Goal: Task Accomplishment & Management: Use online tool/utility

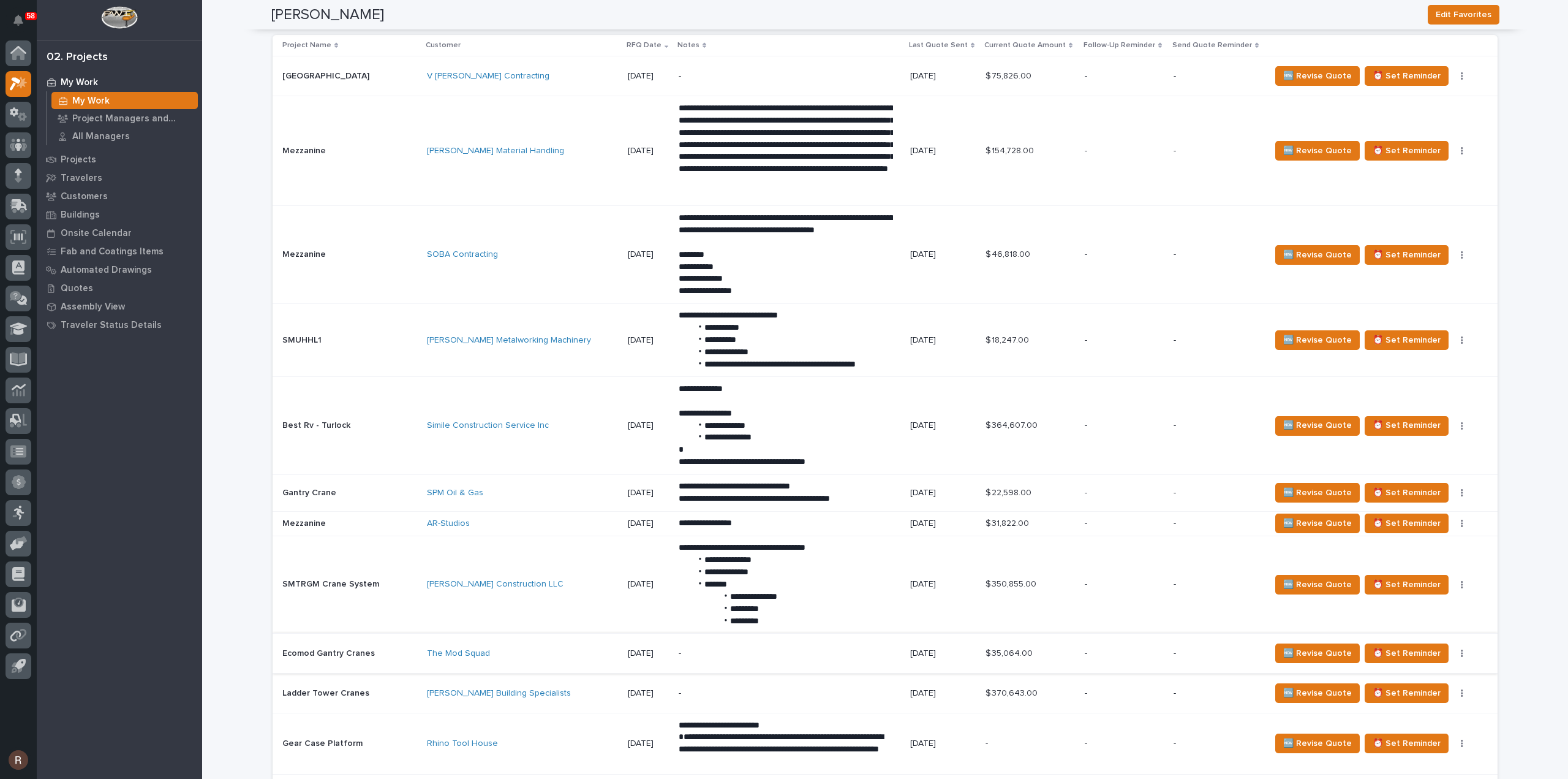
scroll to position [1348, 0]
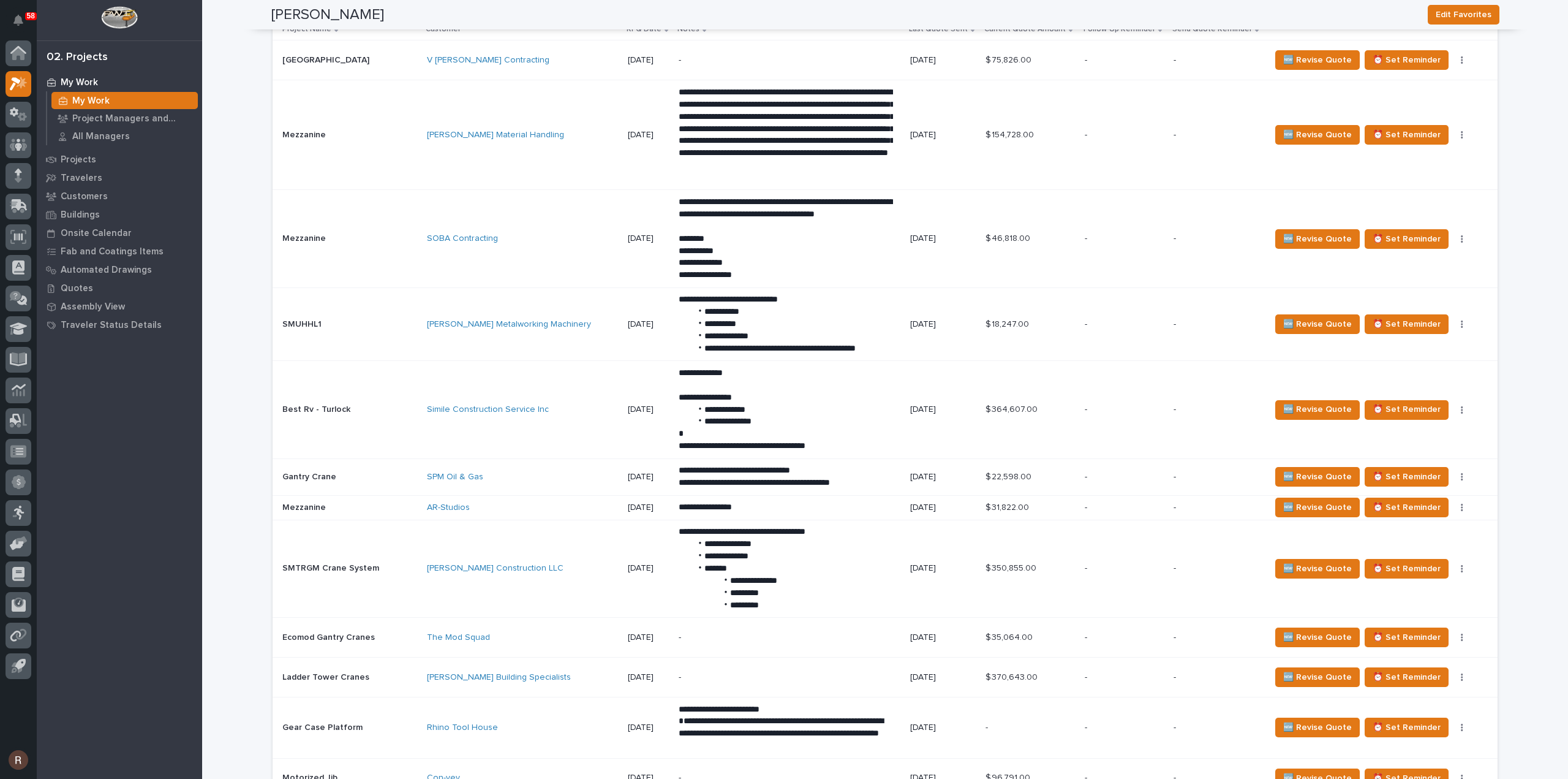
click at [502, 632] on div "The Mod Squad" at bounding box center [522, 637] width 191 height 10
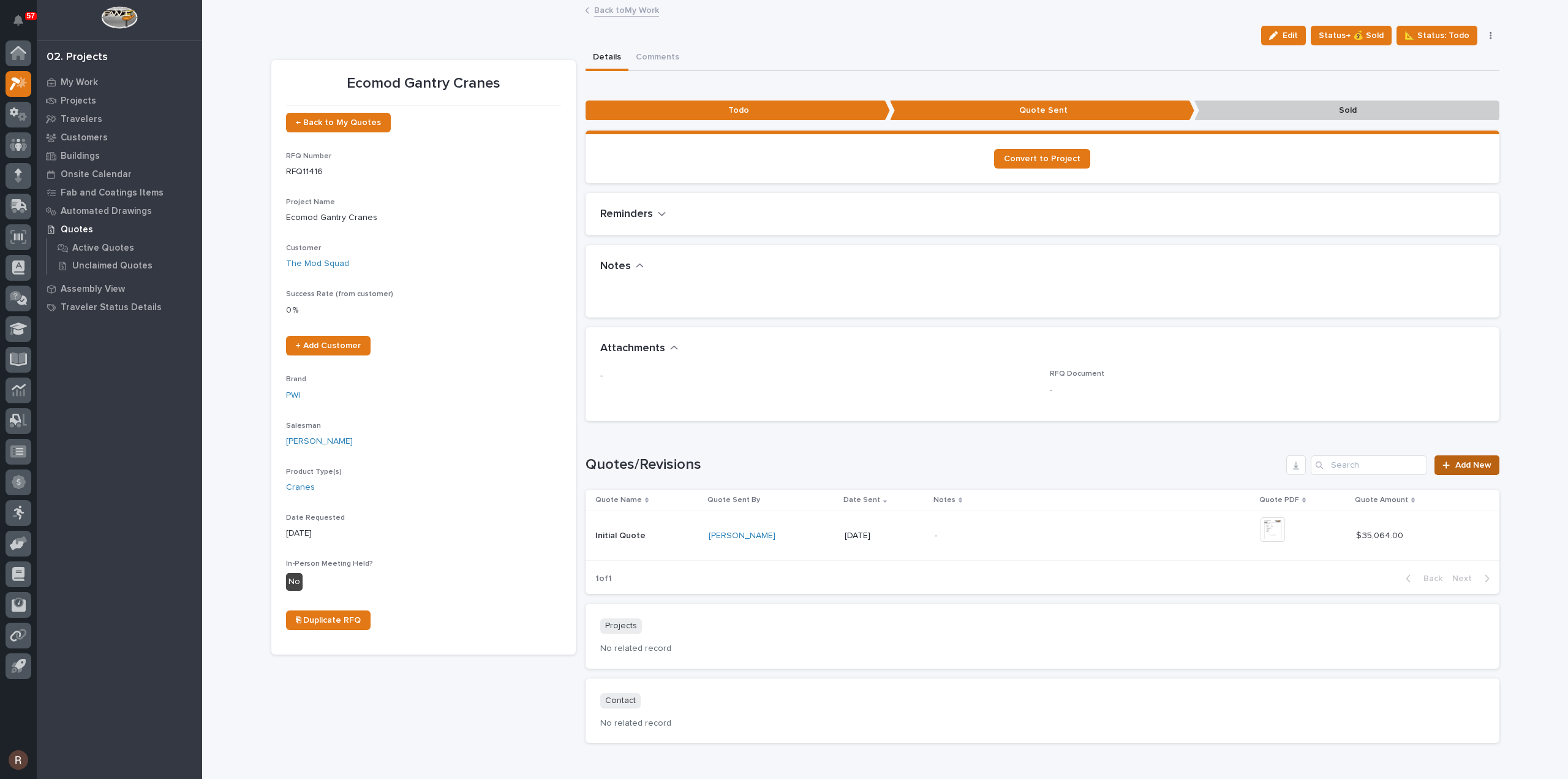
click at [1455, 461] on span "Add New" at bounding box center [1473, 465] width 36 height 9
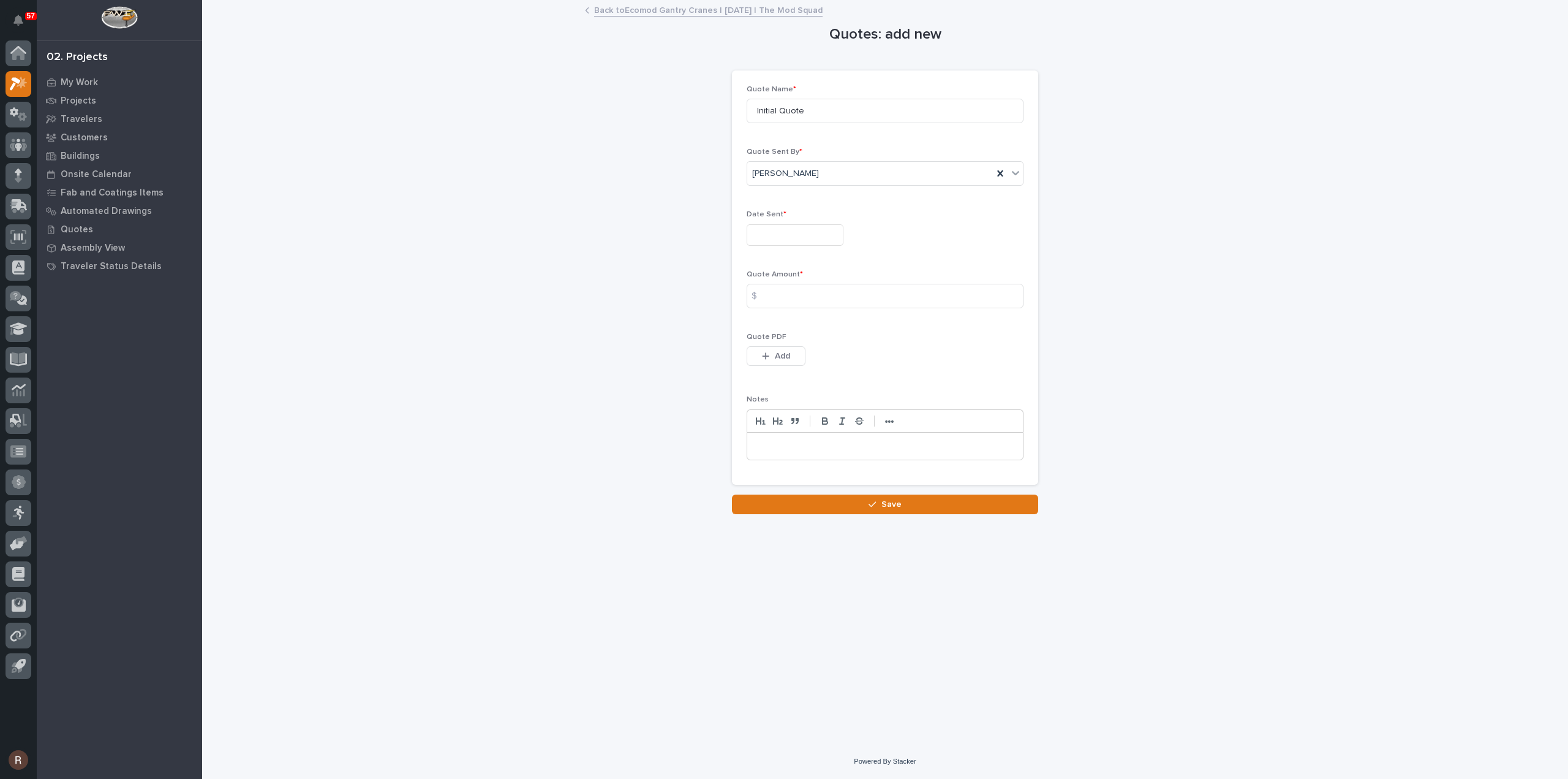
click at [795, 237] on input "text" at bounding box center [795, 235] width 97 height 22
click at [791, 137] on div "13" at bounding box center [791, 134] width 16 height 16
type input "**********"
click at [785, 290] on input at bounding box center [885, 296] width 277 height 24
type input "151138"
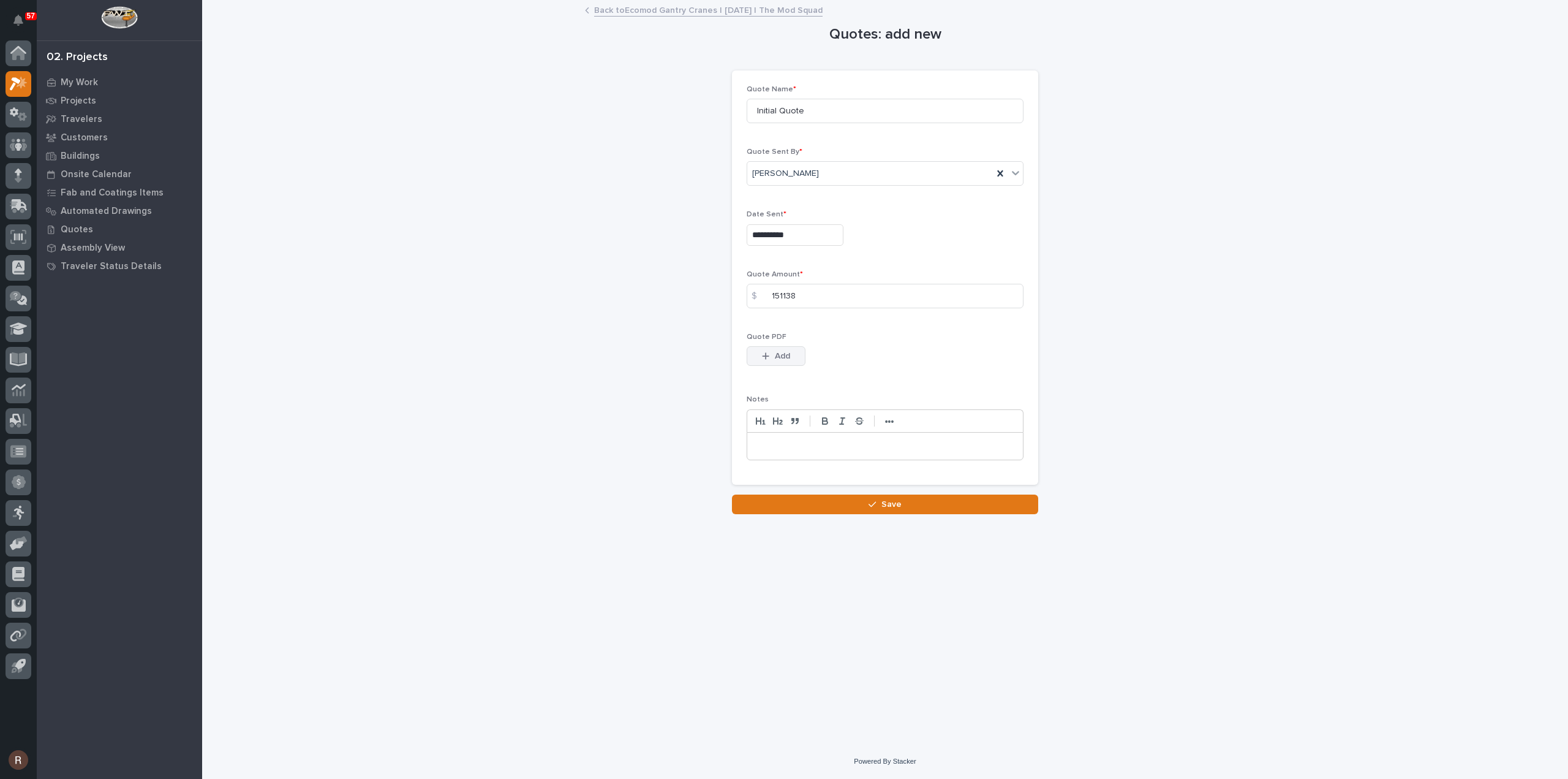
click at [756, 355] on button "Add" at bounding box center [776, 355] width 59 height 20
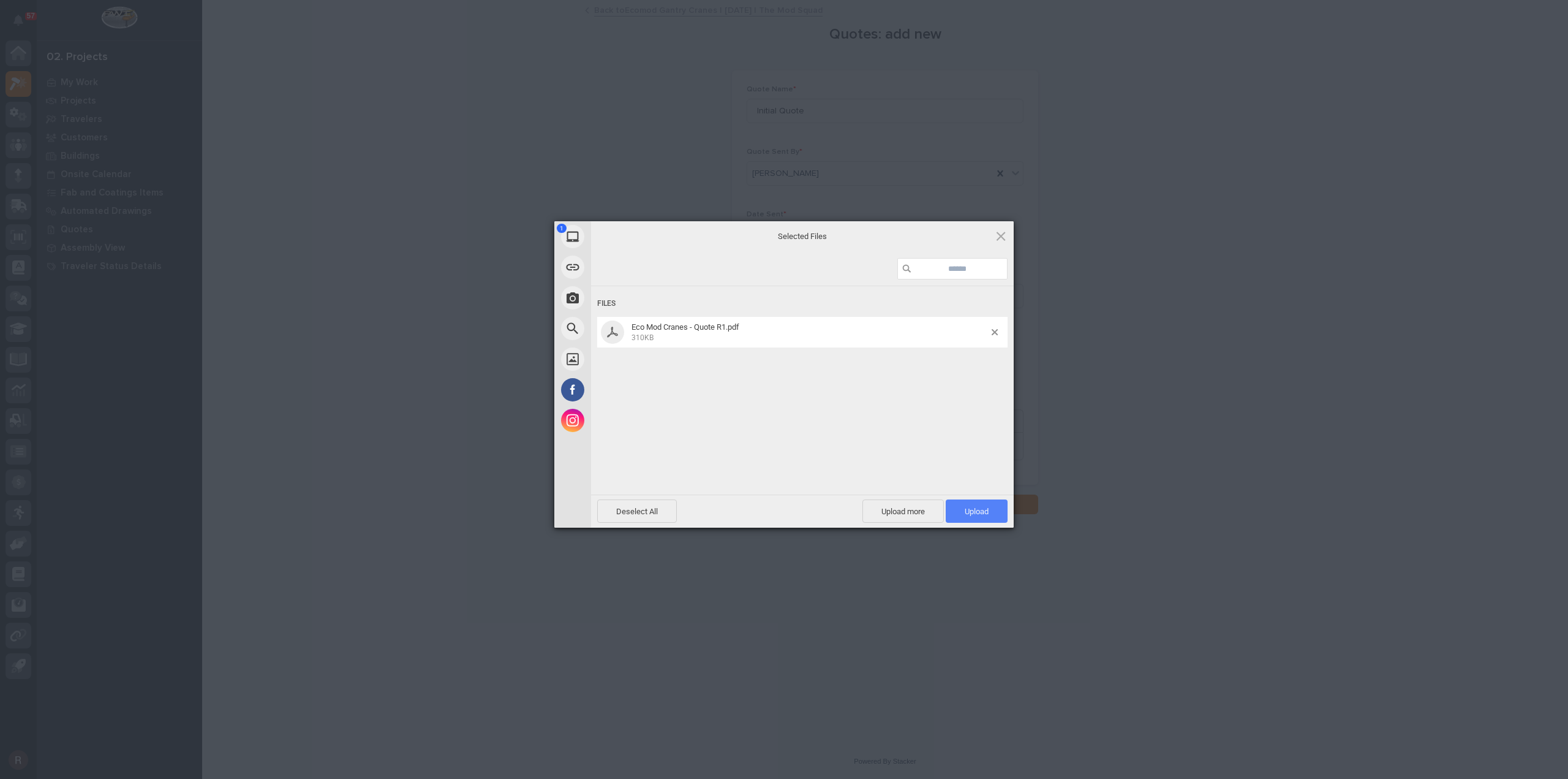
click at [988, 510] on span "Upload 1" at bounding box center [976, 512] width 24 height 9
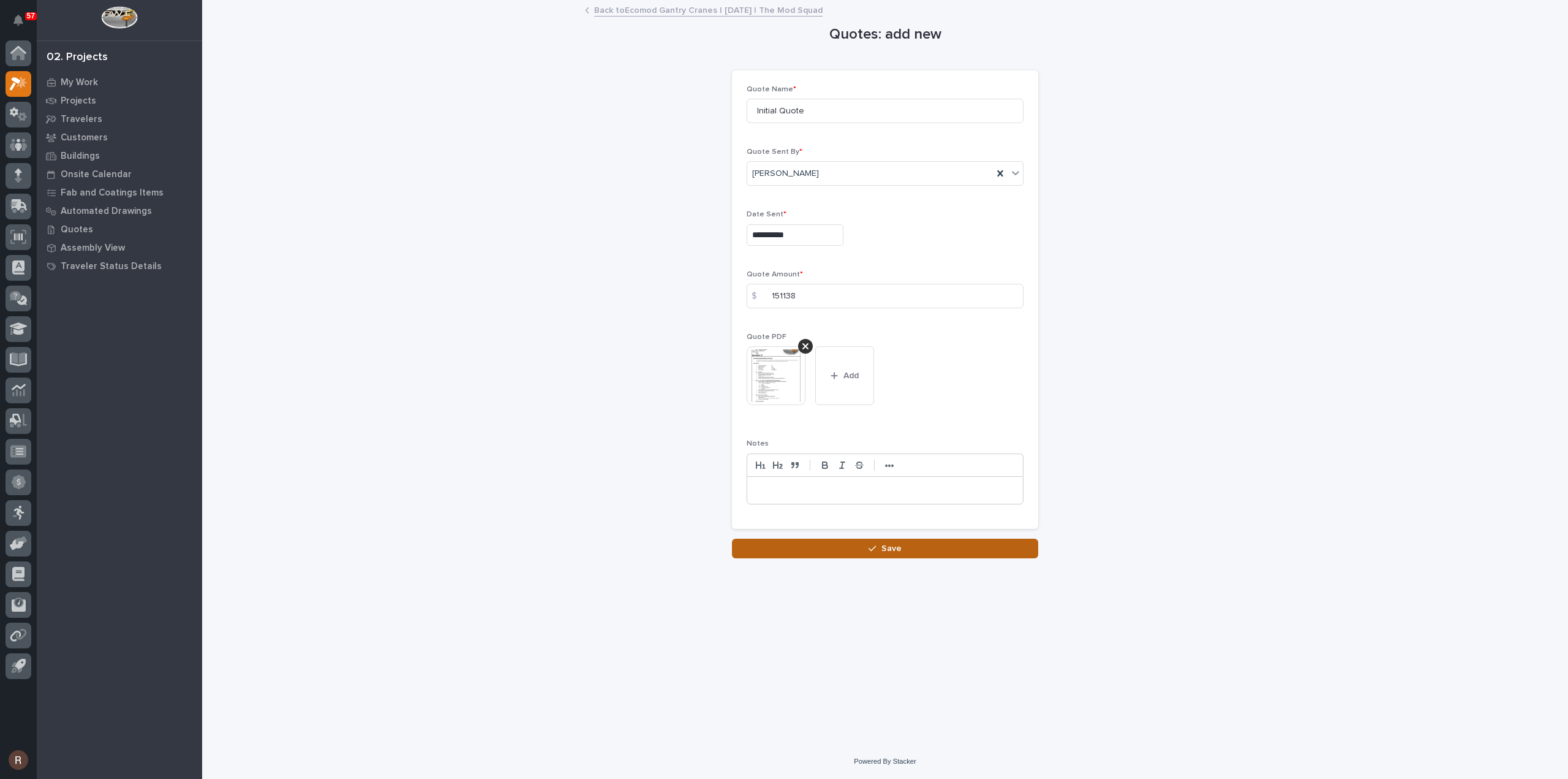
click at [961, 552] on button "Save" at bounding box center [885, 548] width 306 height 20
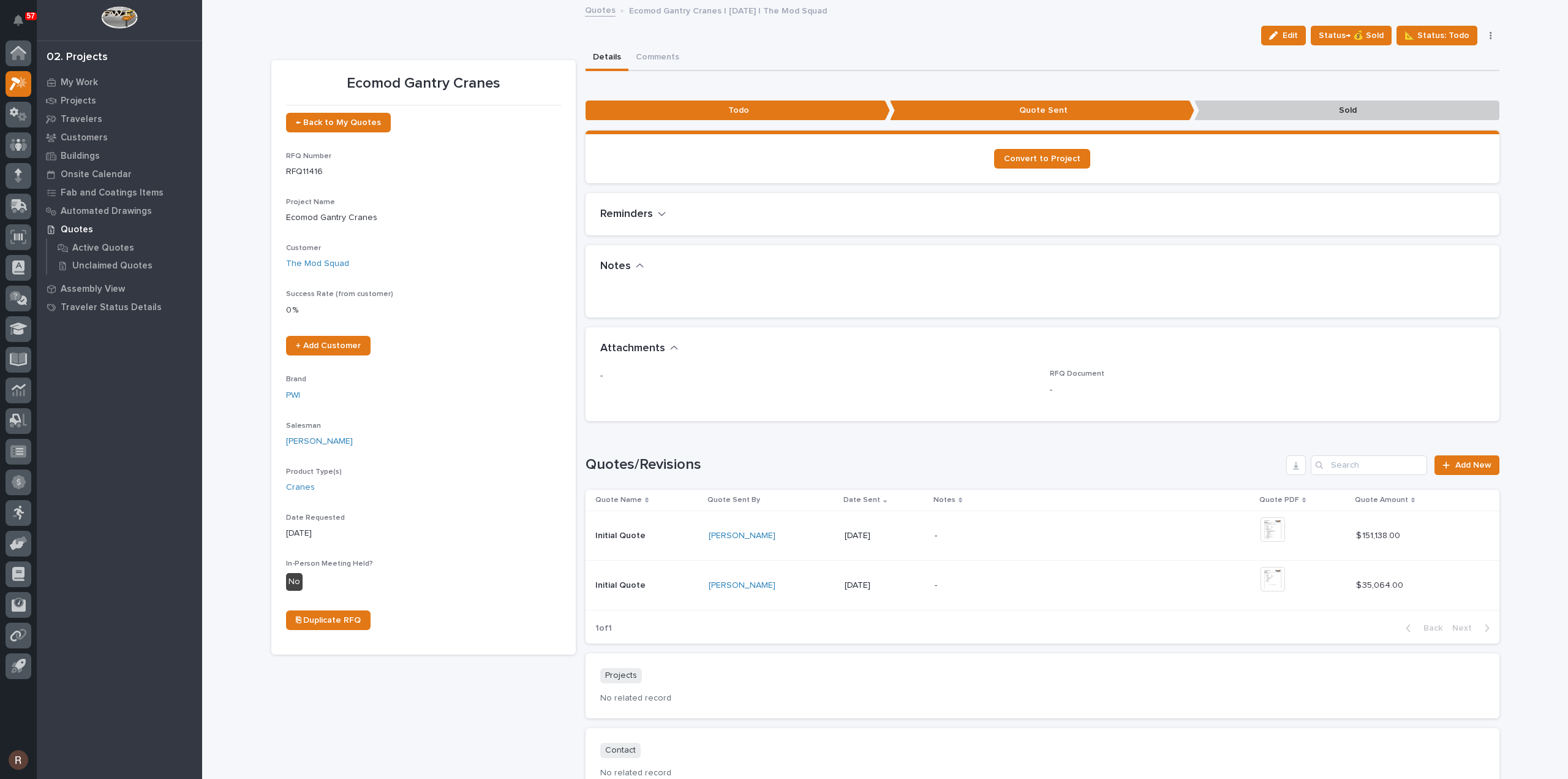
click at [1040, 546] on div "-" at bounding box center [1041, 535] width 214 height 28
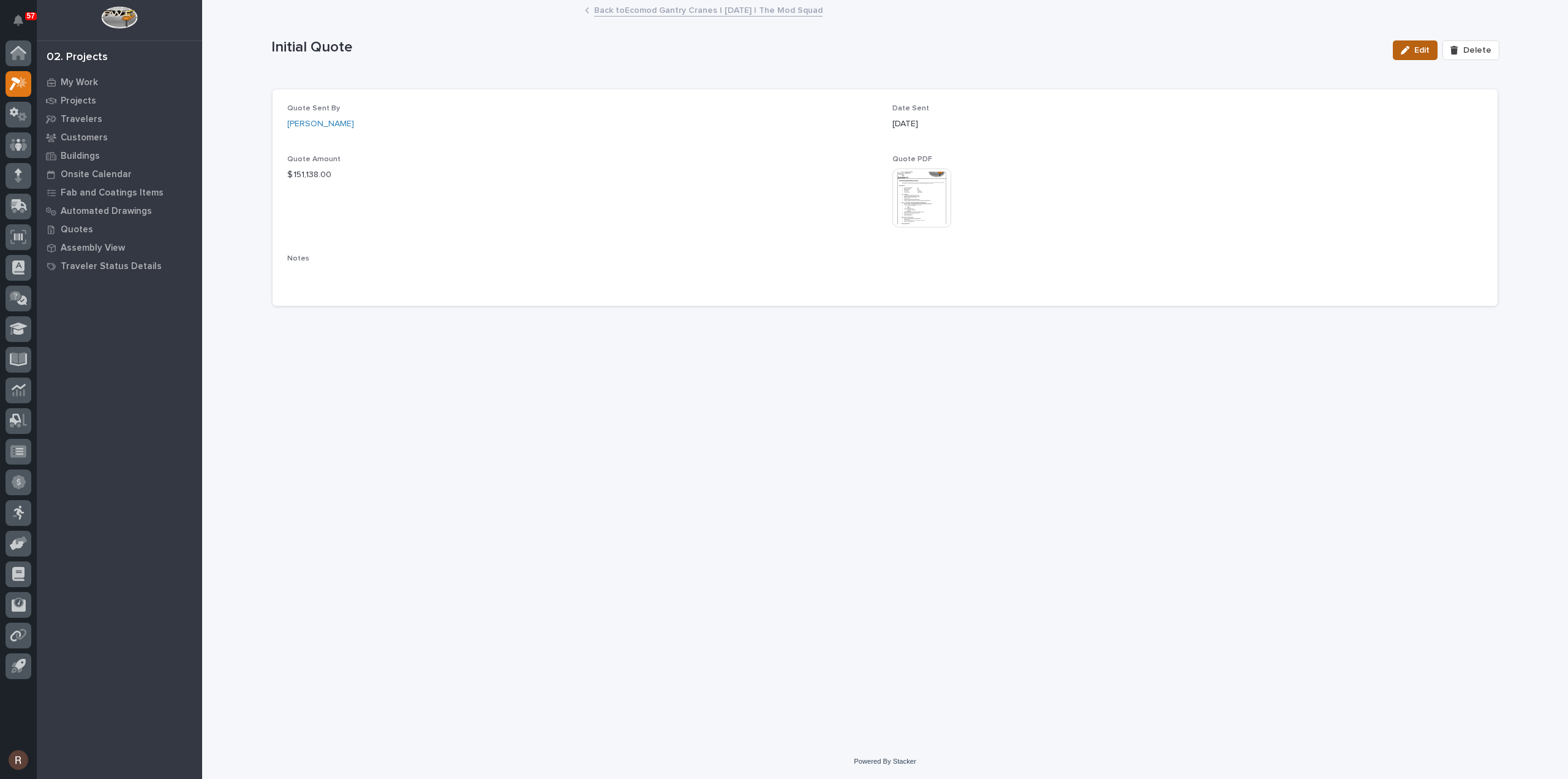
click at [1409, 52] on icon "button" at bounding box center [1404, 50] width 9 height 9
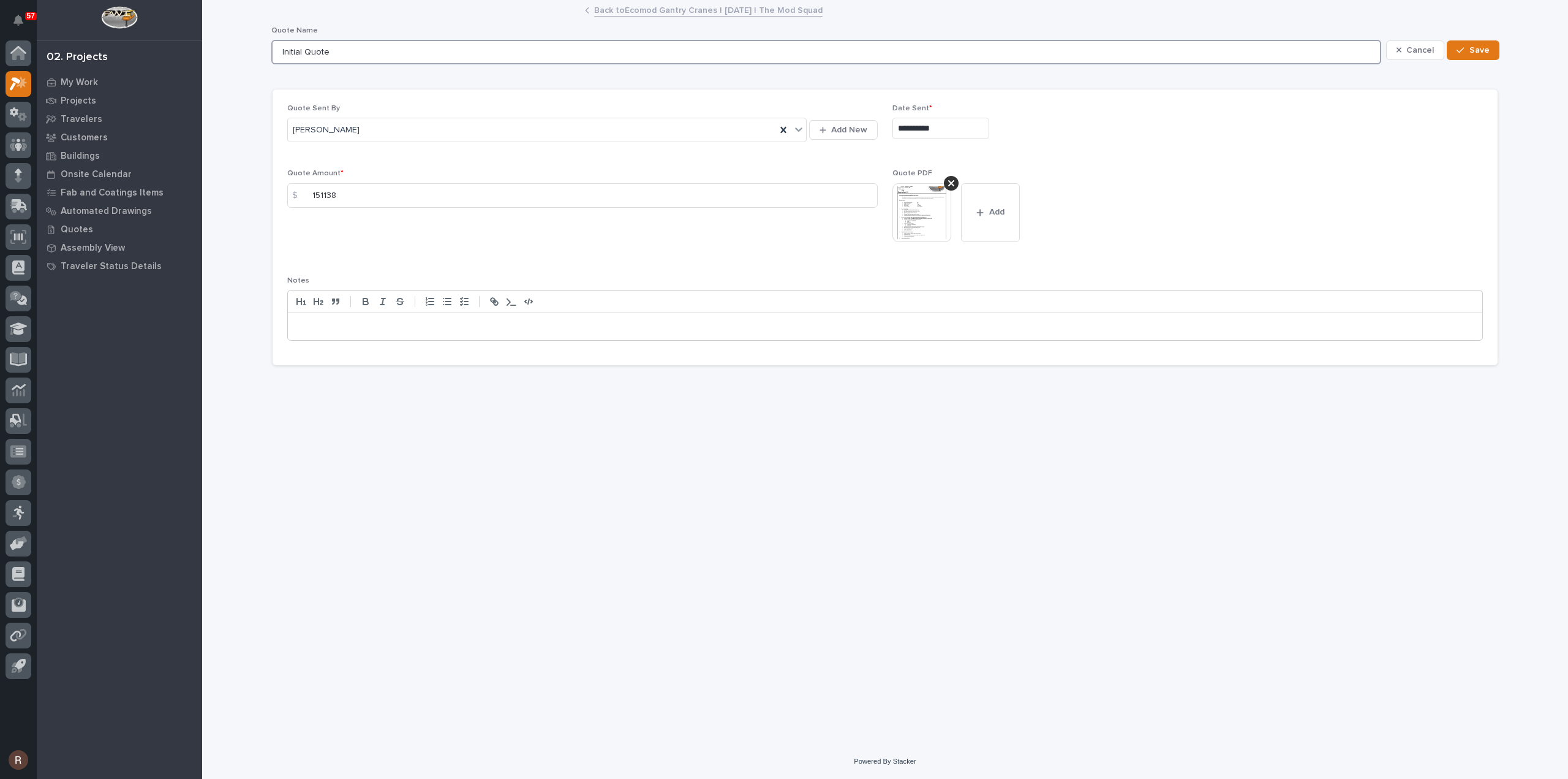
drag, startPoint x: 375, startPoint y: 52, endPoint x: -43, endPoint y: 61, distance: 418.1
click at [0, 61] on html "**********" at bounding box center [784, 389] width 1568 height 779
type input "R1"
click at [1467, 41] on button "Save" at bounding box center [1472, 50] width 52 height 20
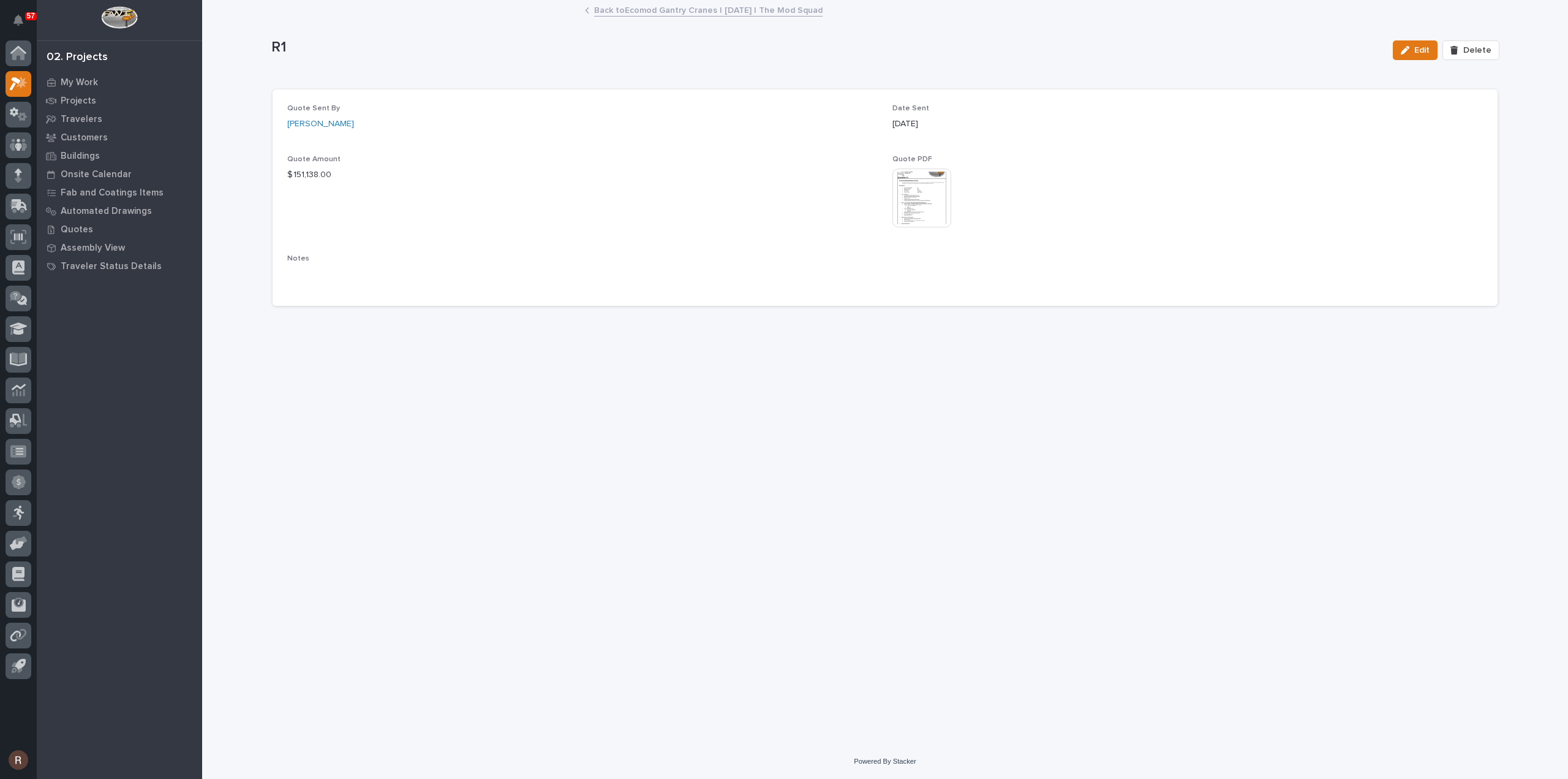
click at [624, 9] on link "Back to Ecomod Gantry Cranes | [DATE] | The Mod Squad" at bounding box center [708, 9] width 229 height 14
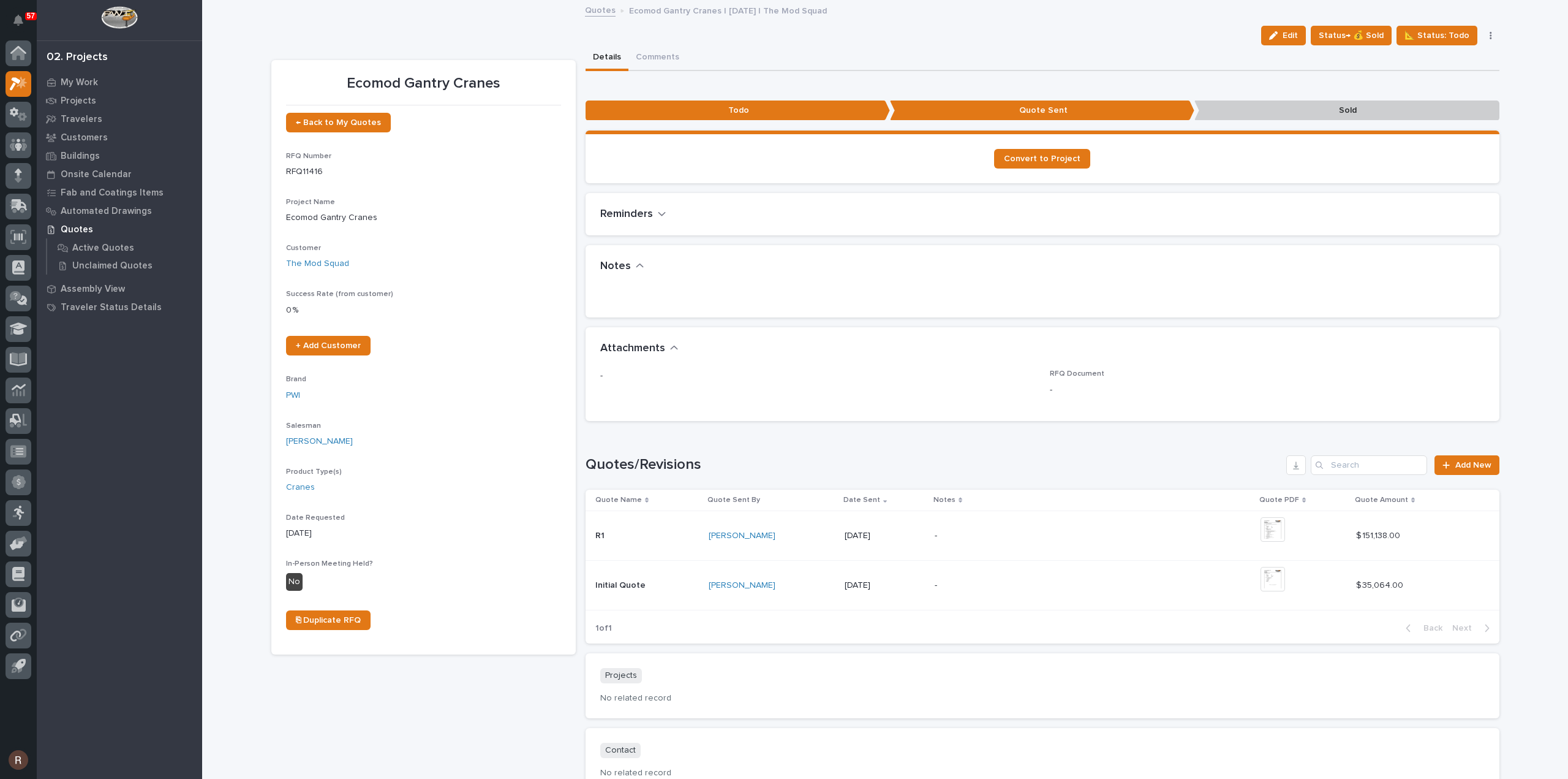
click at [594, 13] on link "Quotes" at bounding box center [600, 9] width 30 height 14
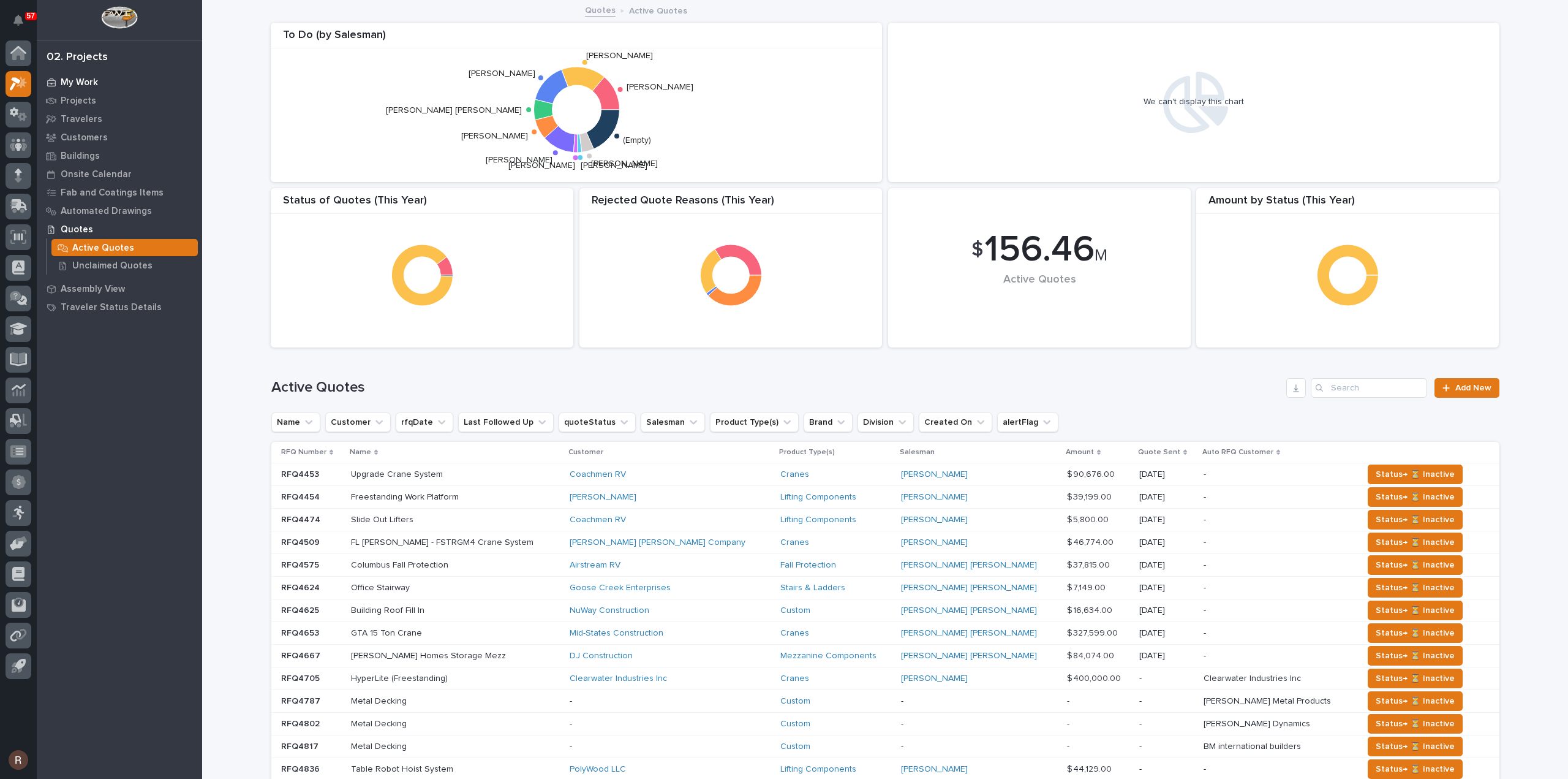
click at [94, 81] on p "My Work" at bounding box center [79, 83] width 37 height 11
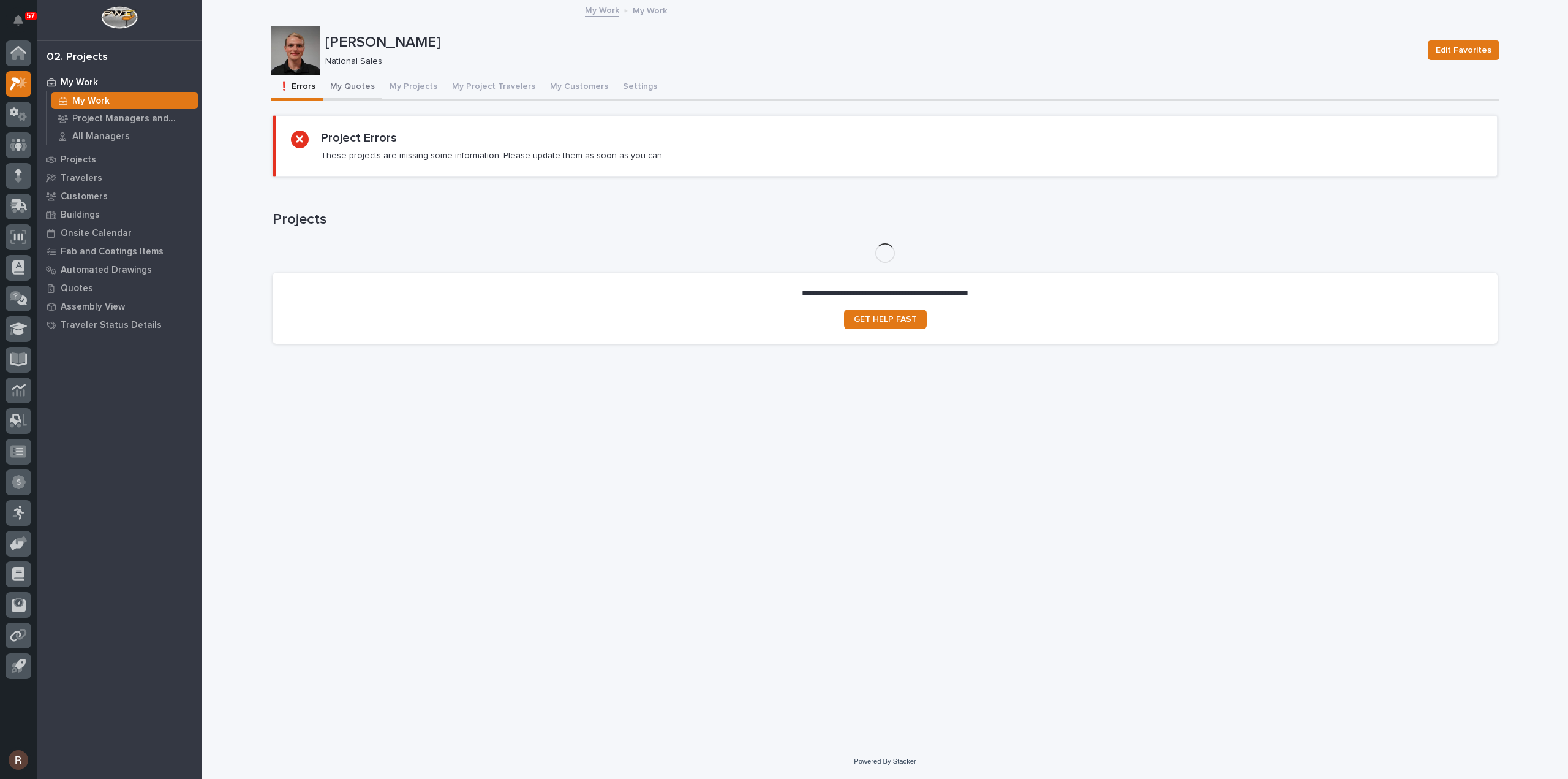
click at [346, 99] on button "My Quotes" at bounding box center [352, 87] width 60 height 26
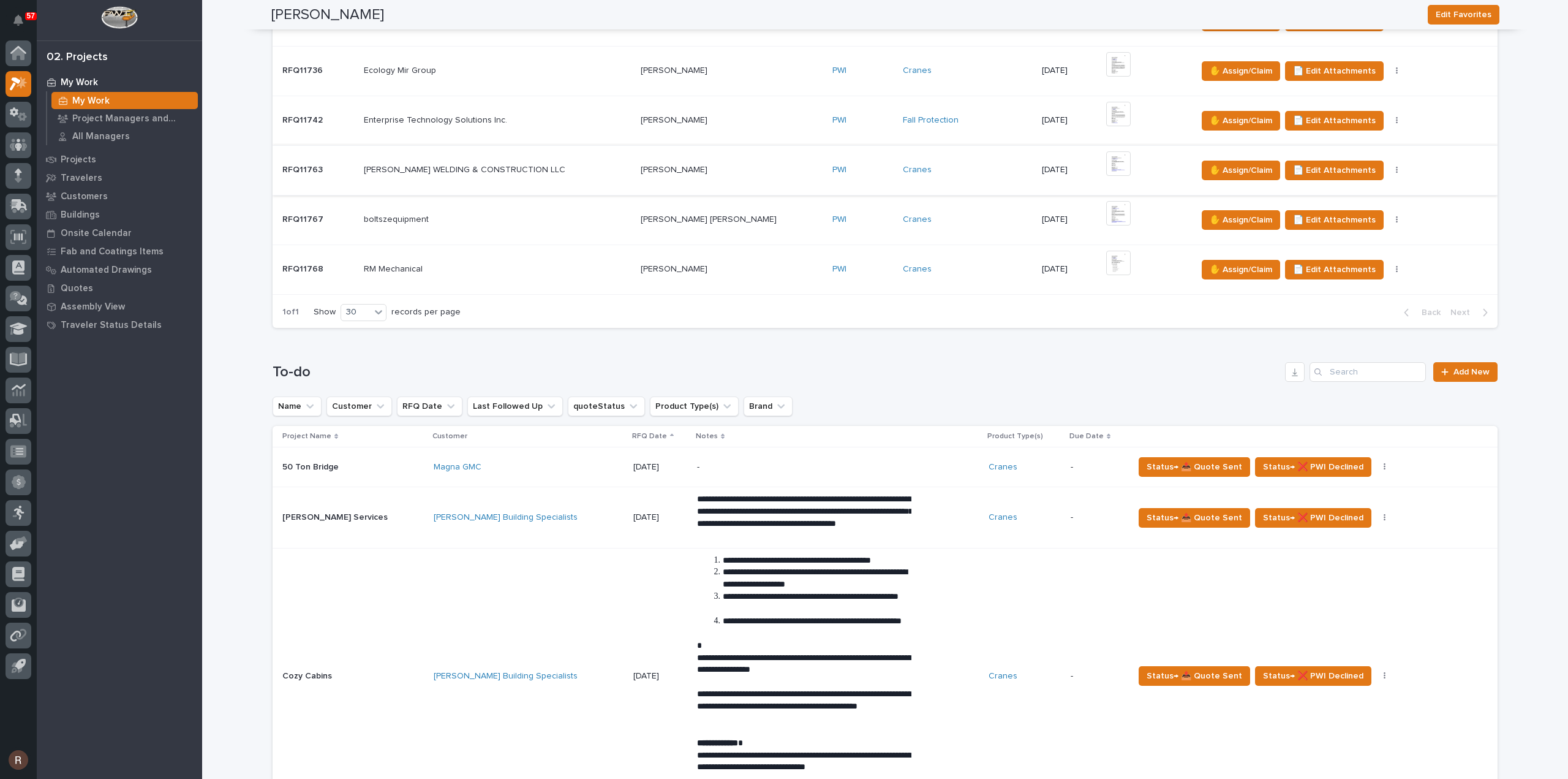
scroll to position [429, 0]
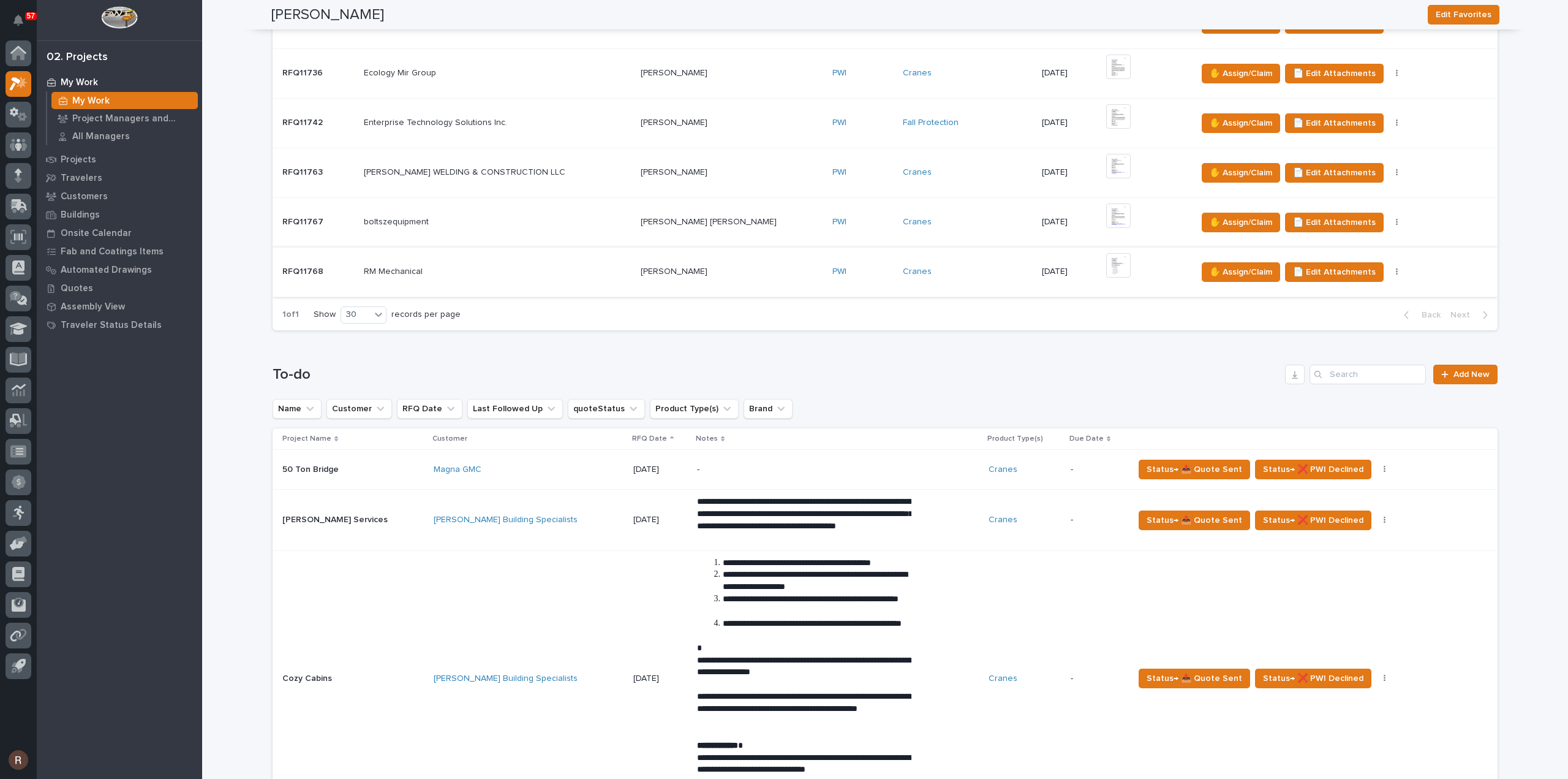
click at [1106, 270] on img at bounding box center [1118, 265] width 24 height 24
click at [1106, 219] on img at bounding box center [1118, 216] width 24 height 24
click at [1106, 164] on img at bounding box center [1118, 166] width 24 height 24
click at [1106, 120] on img at bounding box center [1118, 116] width 24 height 24
click at [1106, 74] on img at bounding box center [1118, 67] width 24 height 24
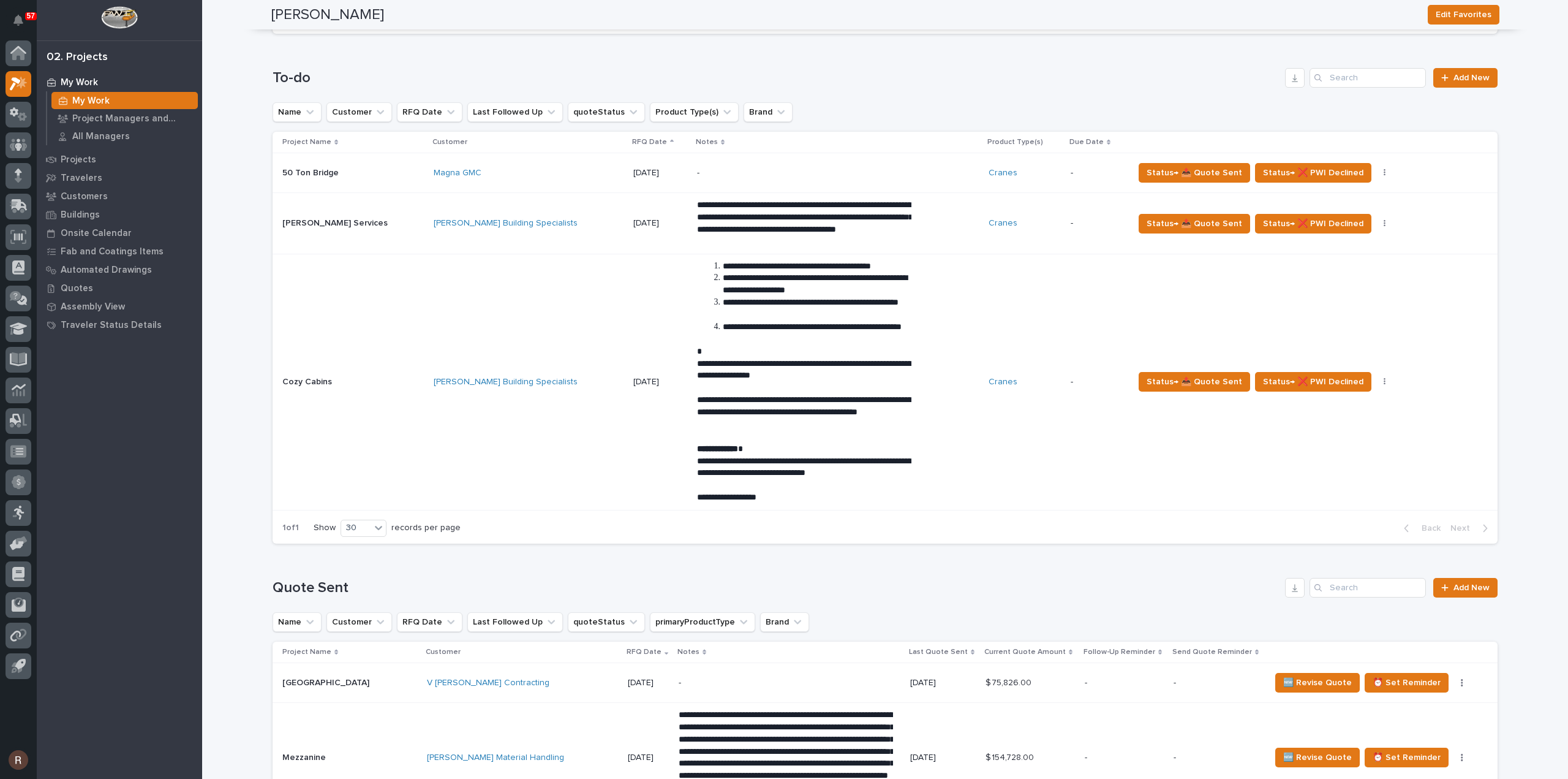
scroll to position [735, 0]
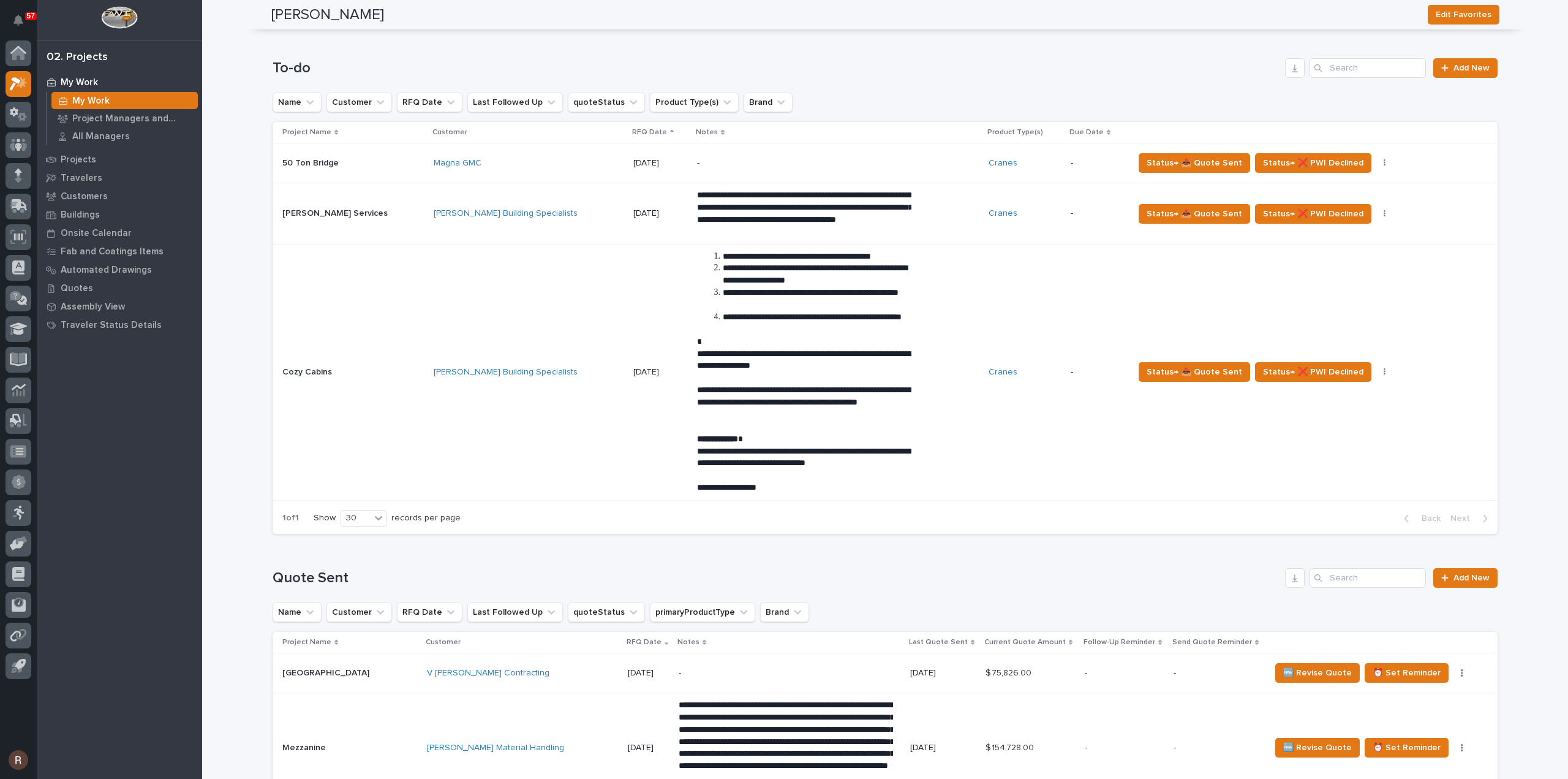
click at [701, 227] on p "**********" at bounding box center [804, 214] width 214 height 49
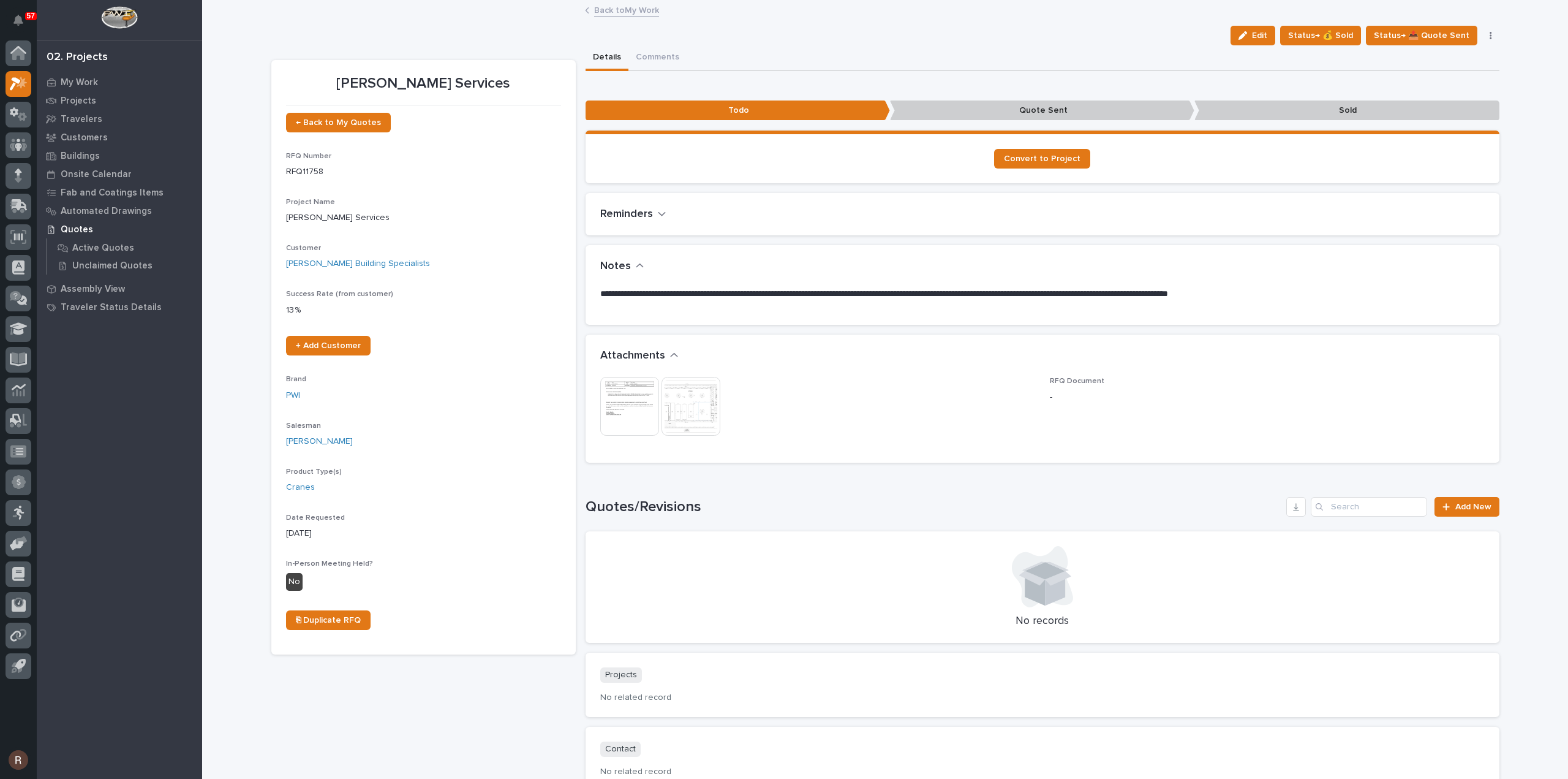
click at [677, 407] on img at bounding box center [691, 406] width 59 height 59
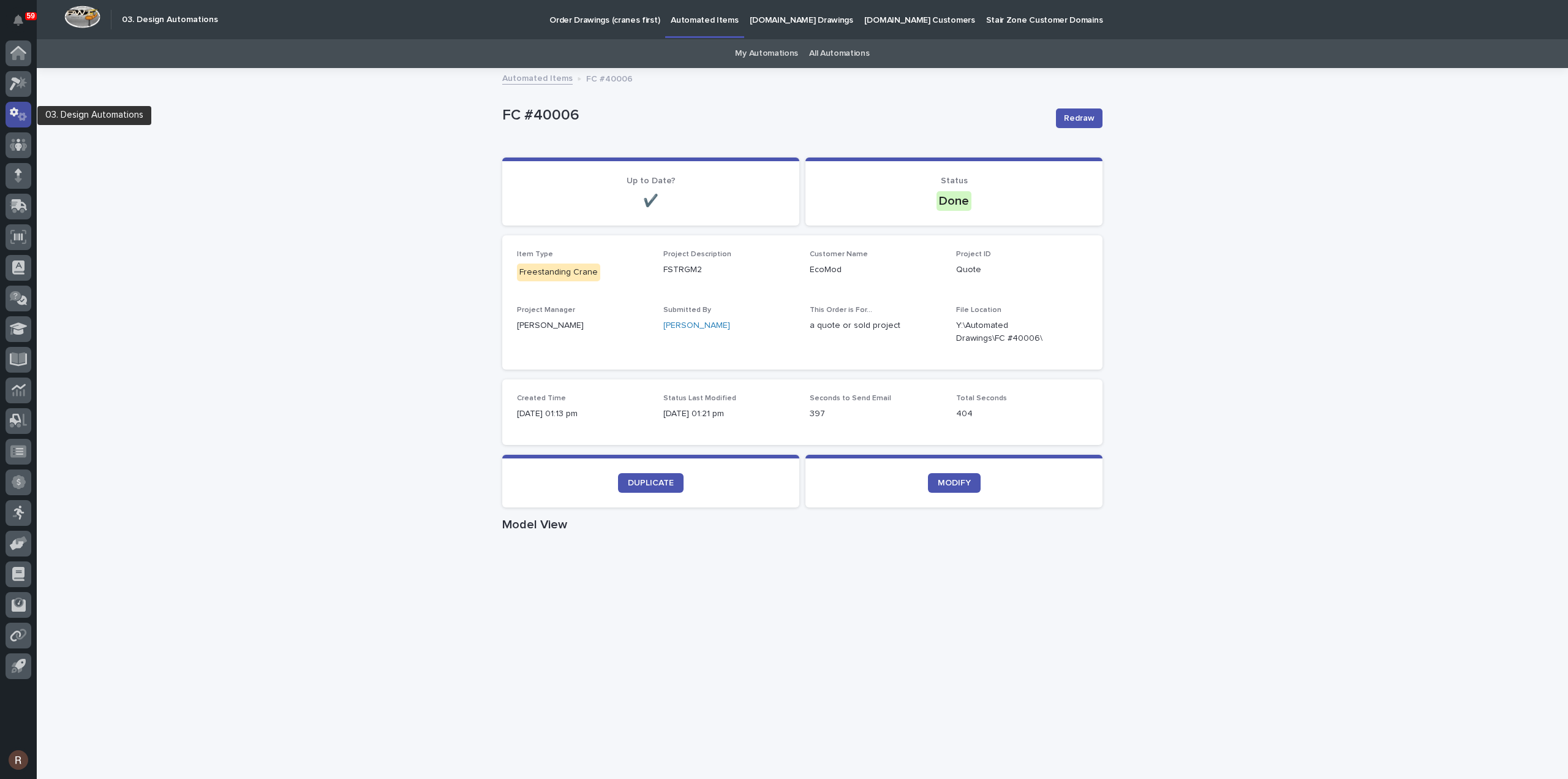
click at [22, 118] on icon at bounding box center [22, 116] width 9 height 9
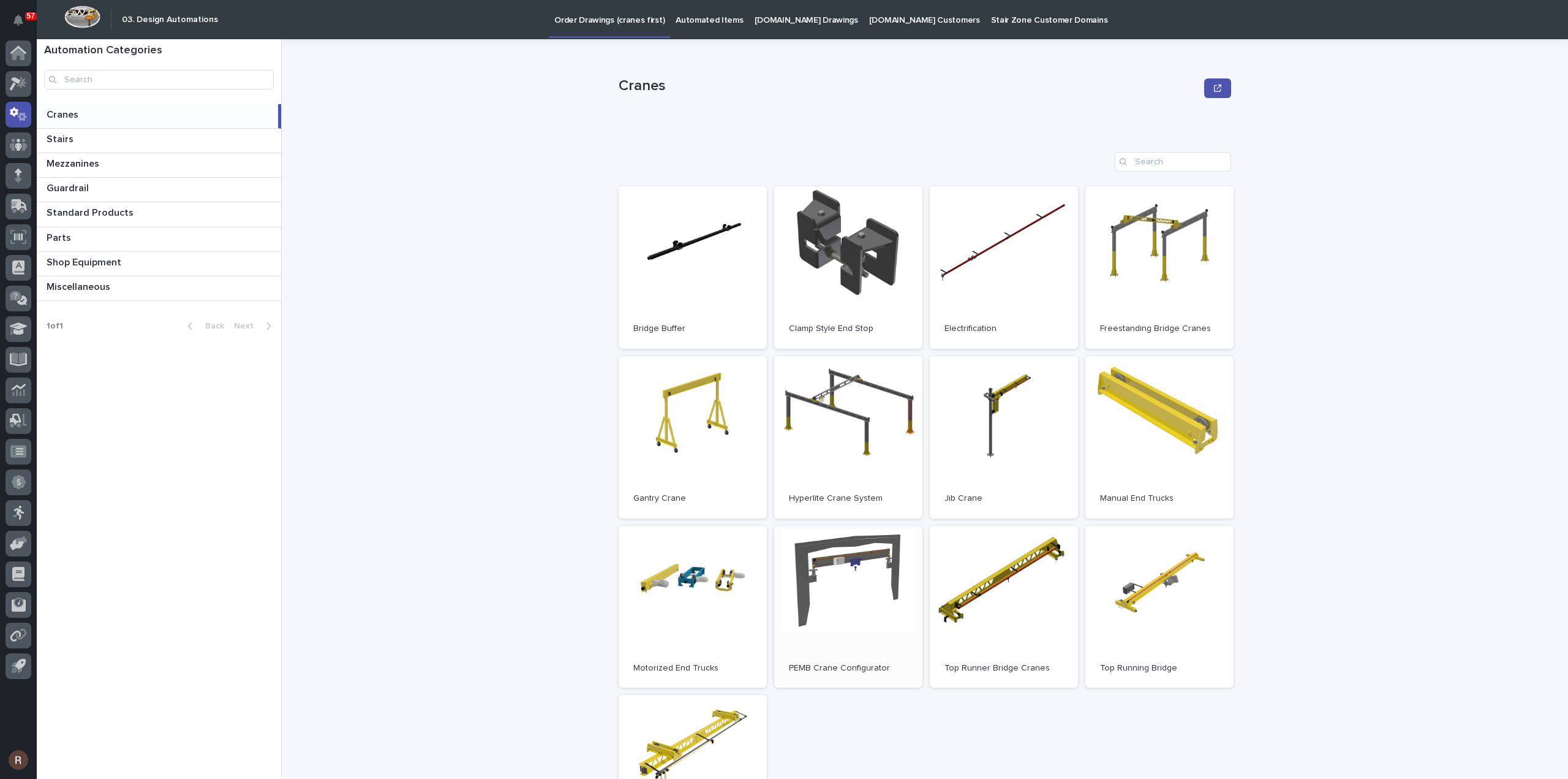
click at [817, 547] on link "Open" at bounding box center [848, 607] width 148 height 162
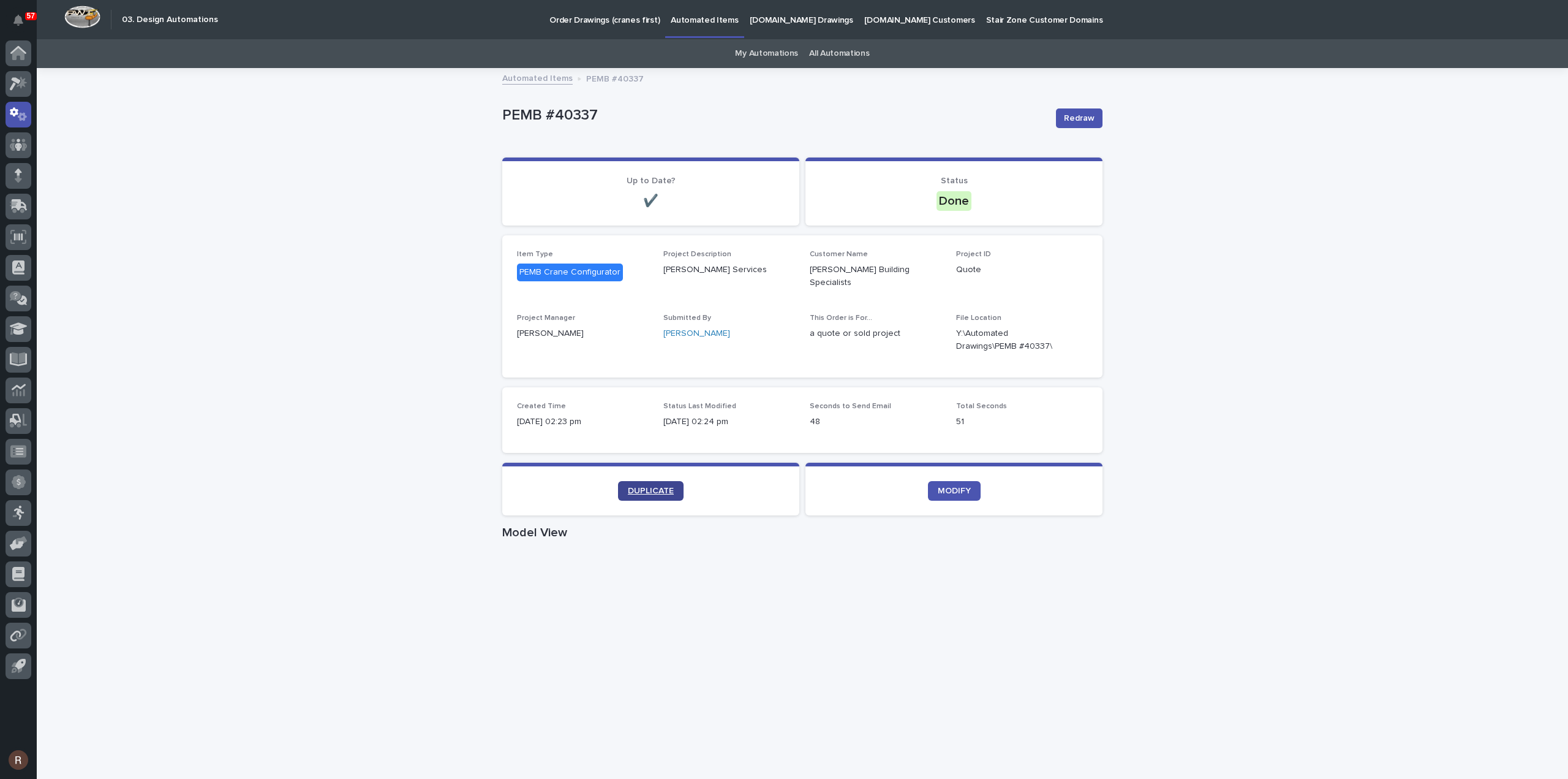
click at [638, 481] on link "DUPLICATE" at bounding box center [650, 491] width 66 height 20
click at [653, 487] on span "DUPLICATE" at bounding box center [651, 491] width 46 height 9
click at [653, 487] on span "DUPLICATE" at bounding box center [651, 491] width 46 height 9
